Goal: Transaction & Acquisition: Purchase product/service

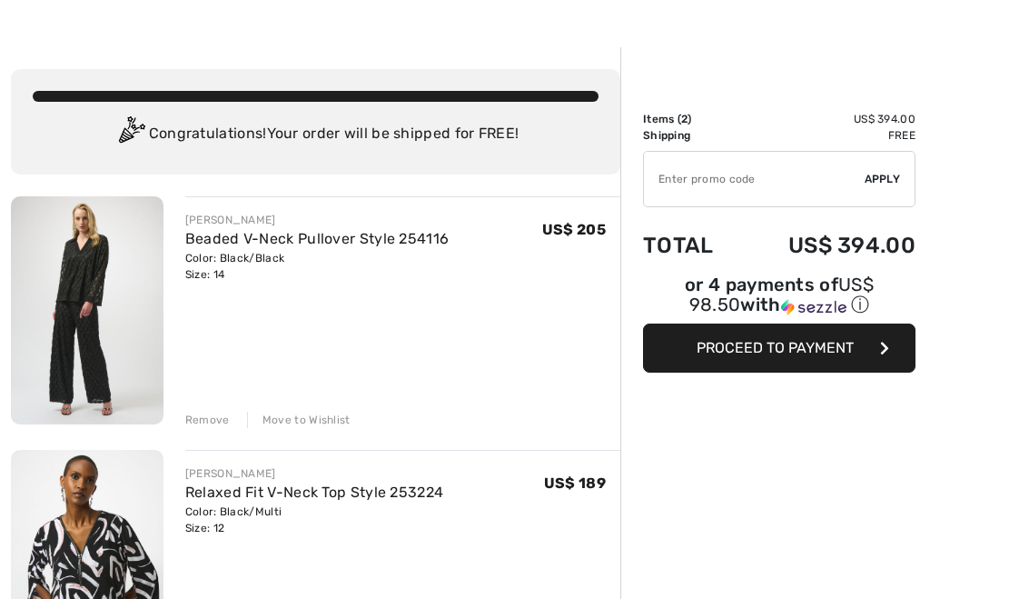
scroll to position [50, 0]
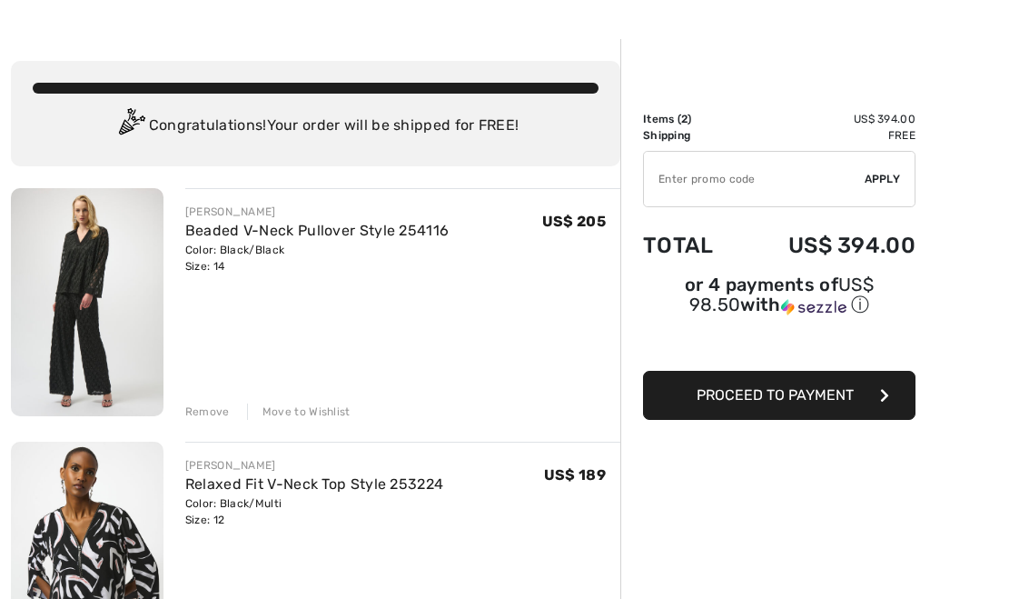
click at [228, 238] on link "Beaded V-Neck Pullover Style 254116" at bounding box center [317, 230] width 264 height 17
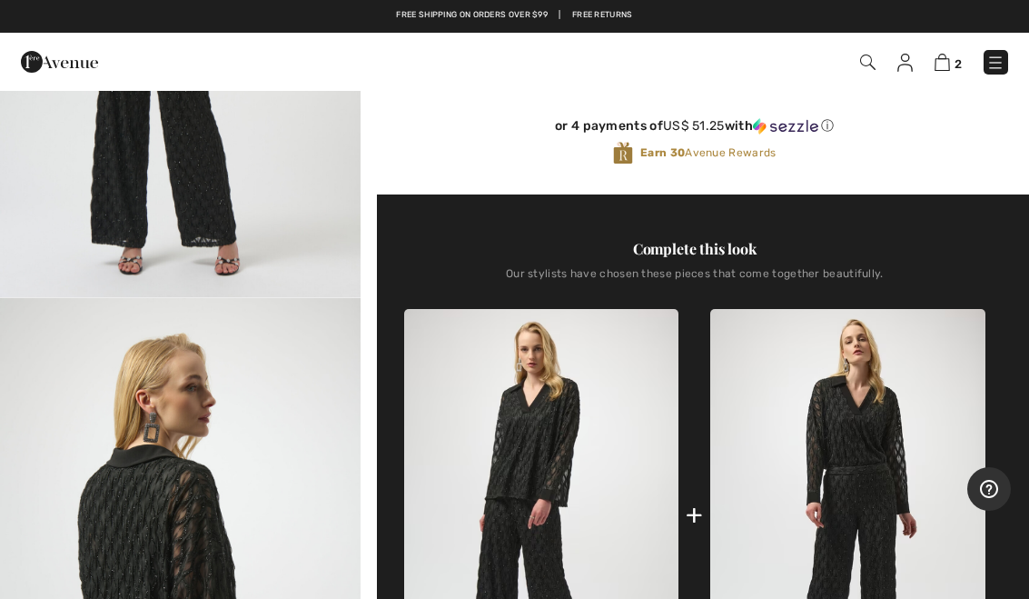
scroll to position [490, 0]
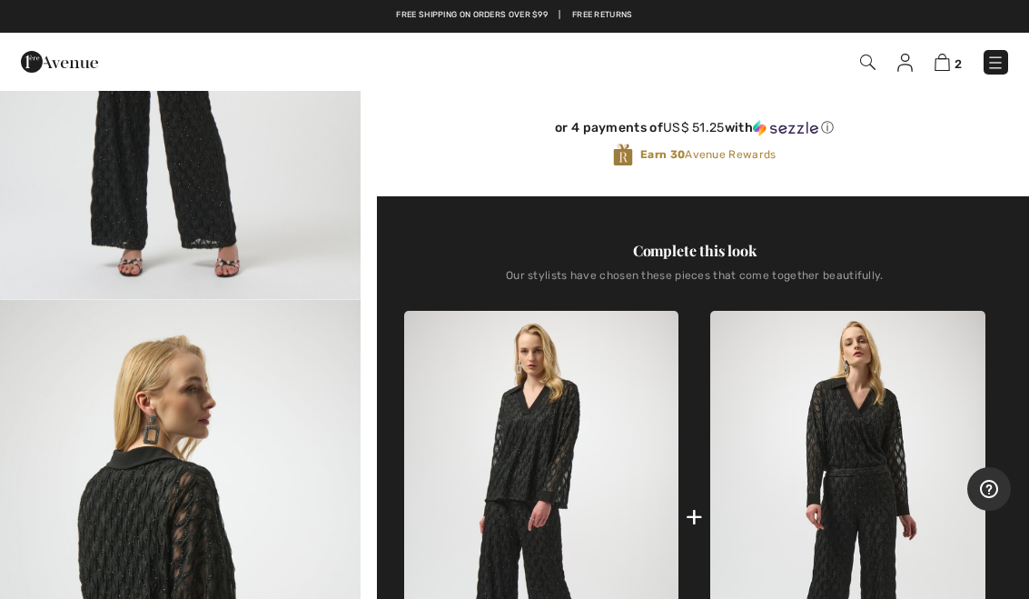
click at [949, 64] on img at bounding box center [942, 62] width 15 height 17
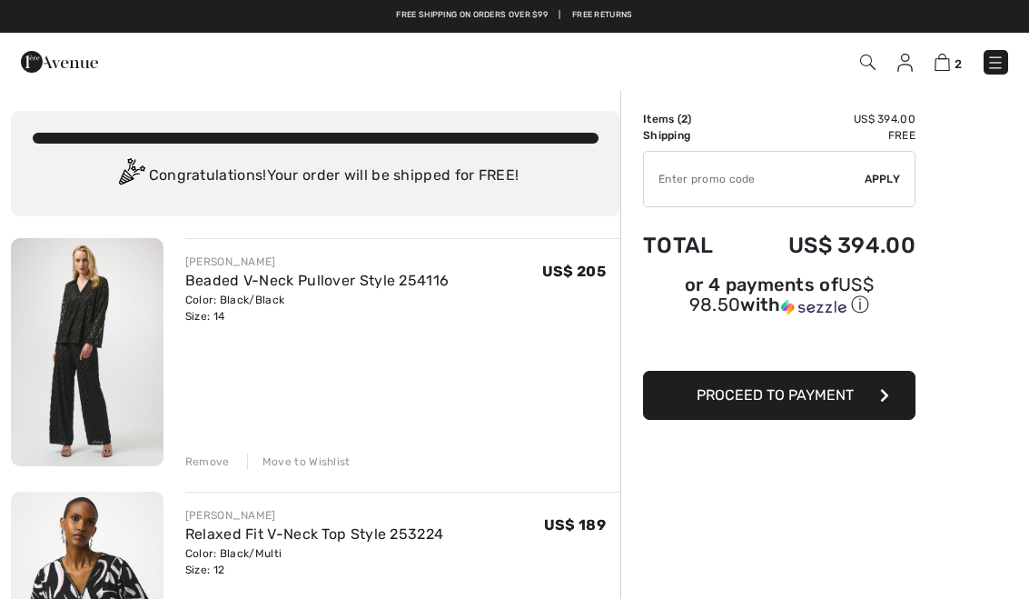
click at [303, 462] on div "Move to Wishlist" at bounding box center [299, 461] width 104 height 16
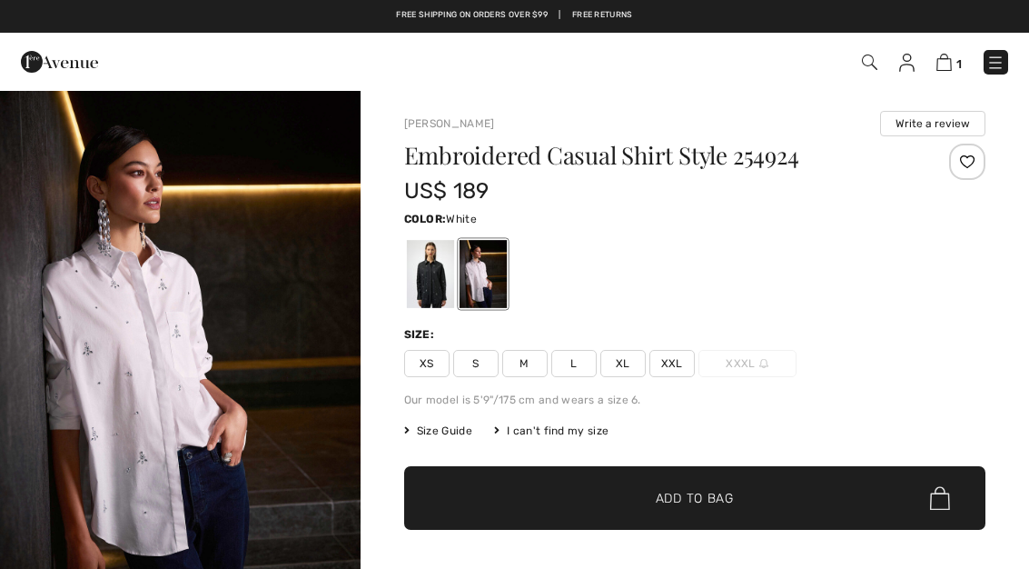
checkbox input "true"
